Goal: Task Accomplishment & Management: Complete application form

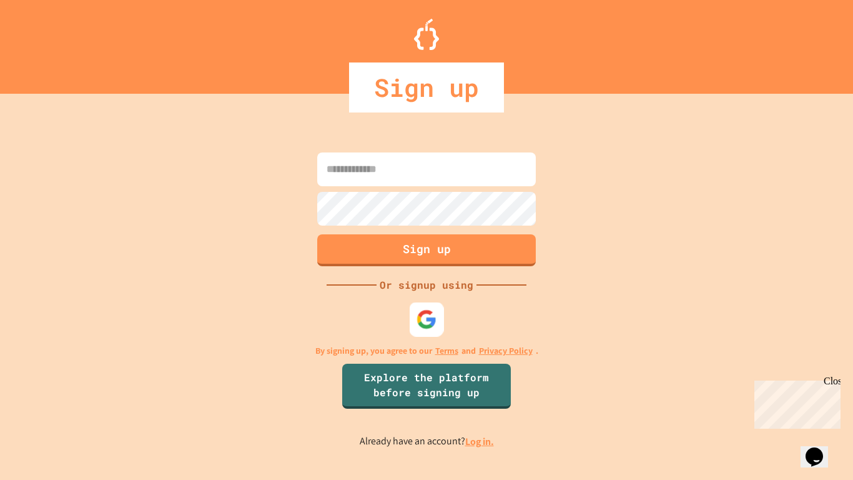
click at [414, 320] on div at bounding box center [427, 319] width 34 height 34
click at [422, 315] on img at bounding box center [427, 319] width 20 height 20
